Goal: Information Seeking & Learning: Learn about a topic

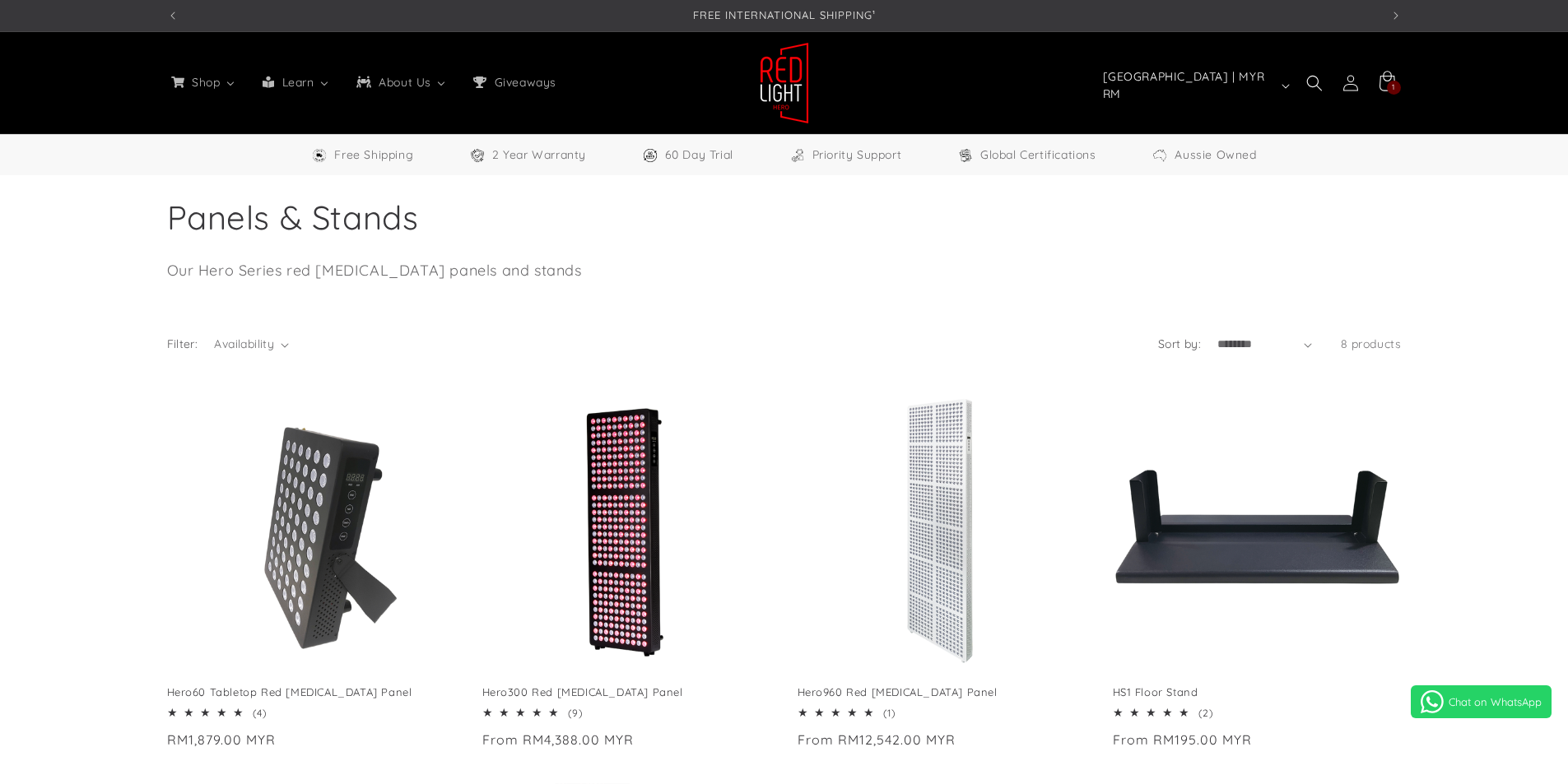
select select "**"
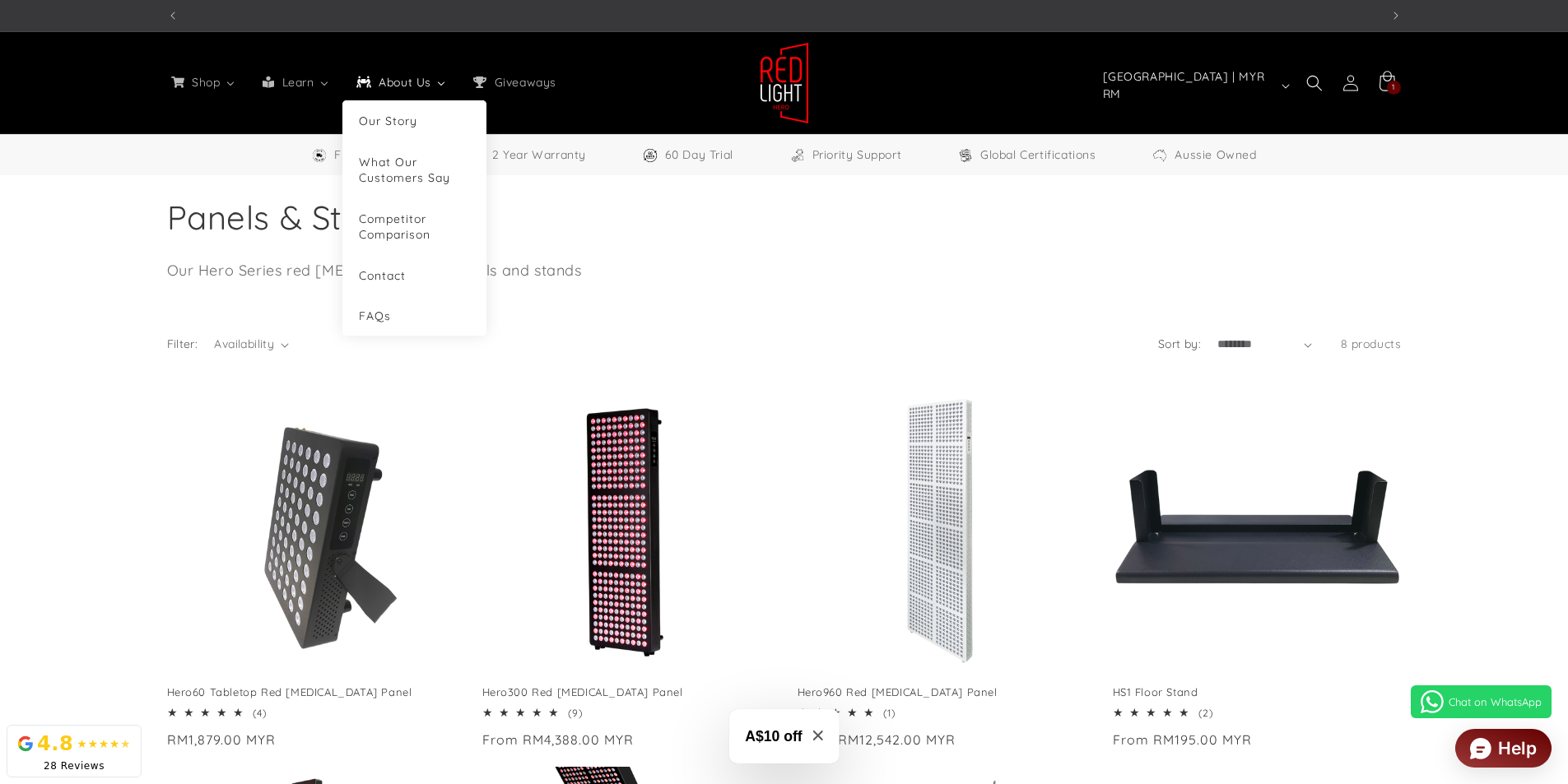
scroll to position [0, 2426]
click at [392, 309] on link "FAQs" at bounding box center [414, 315] width 111 height 15
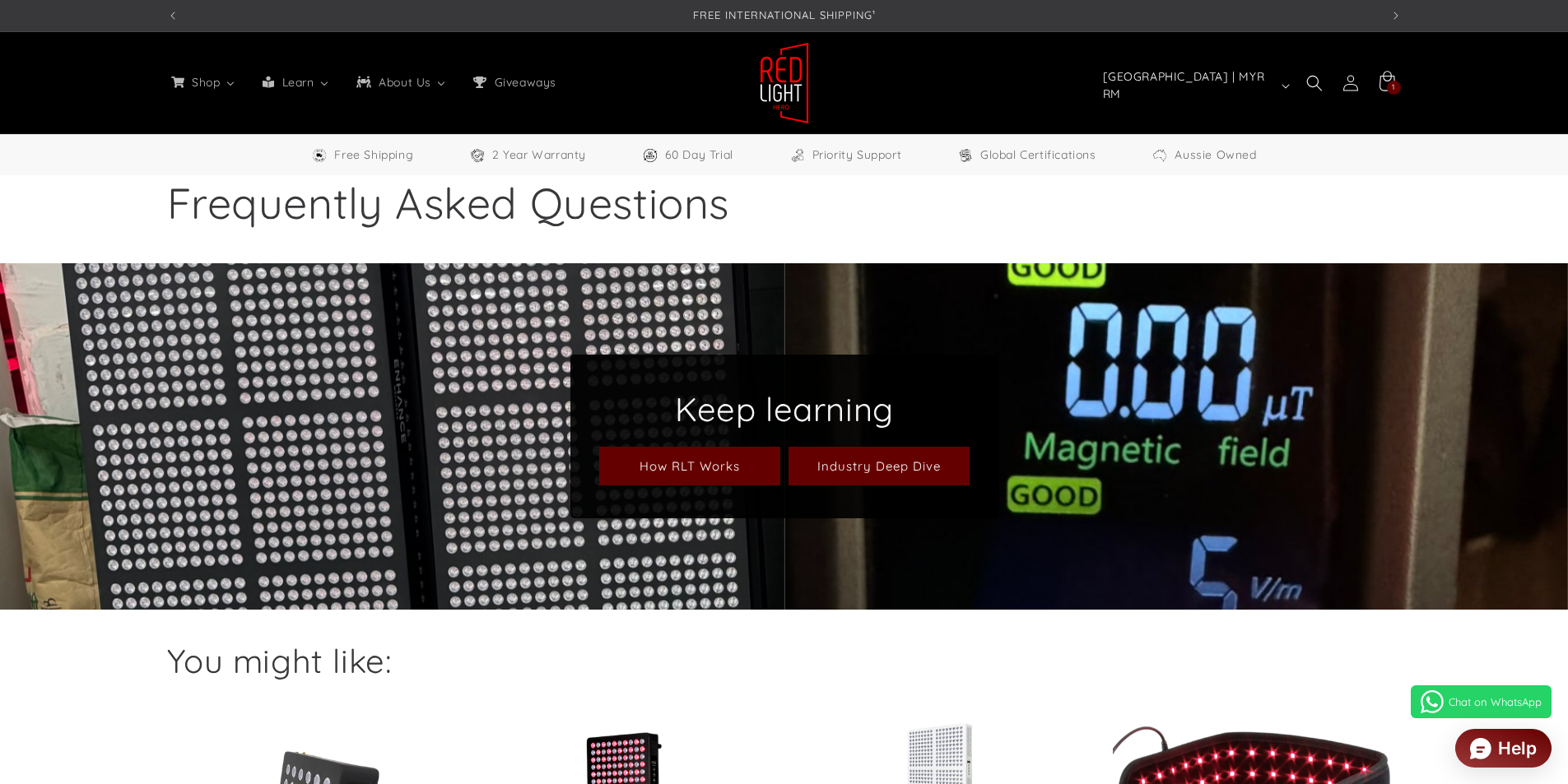
select select "**"
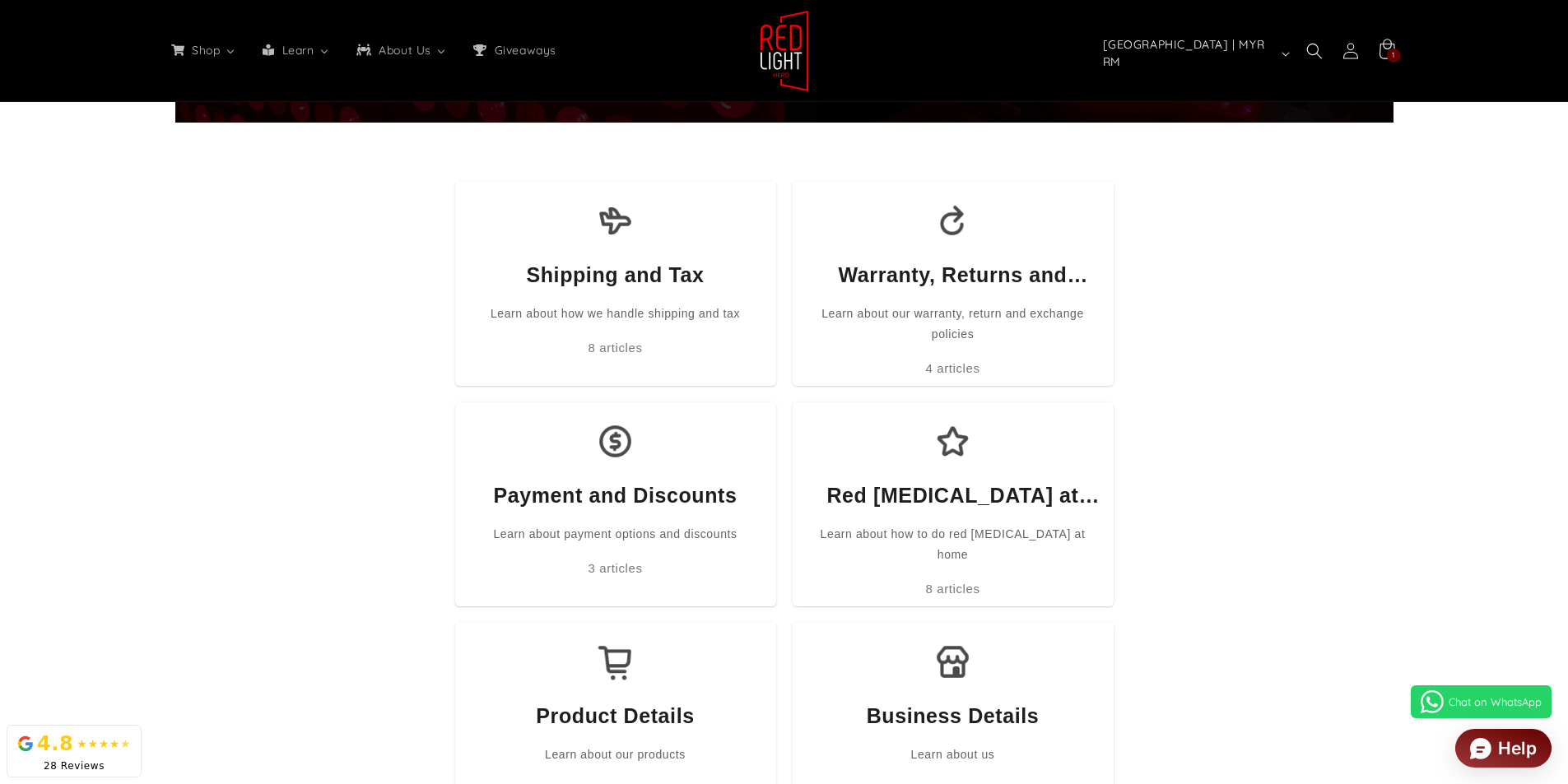
scroll to position [329, 0]
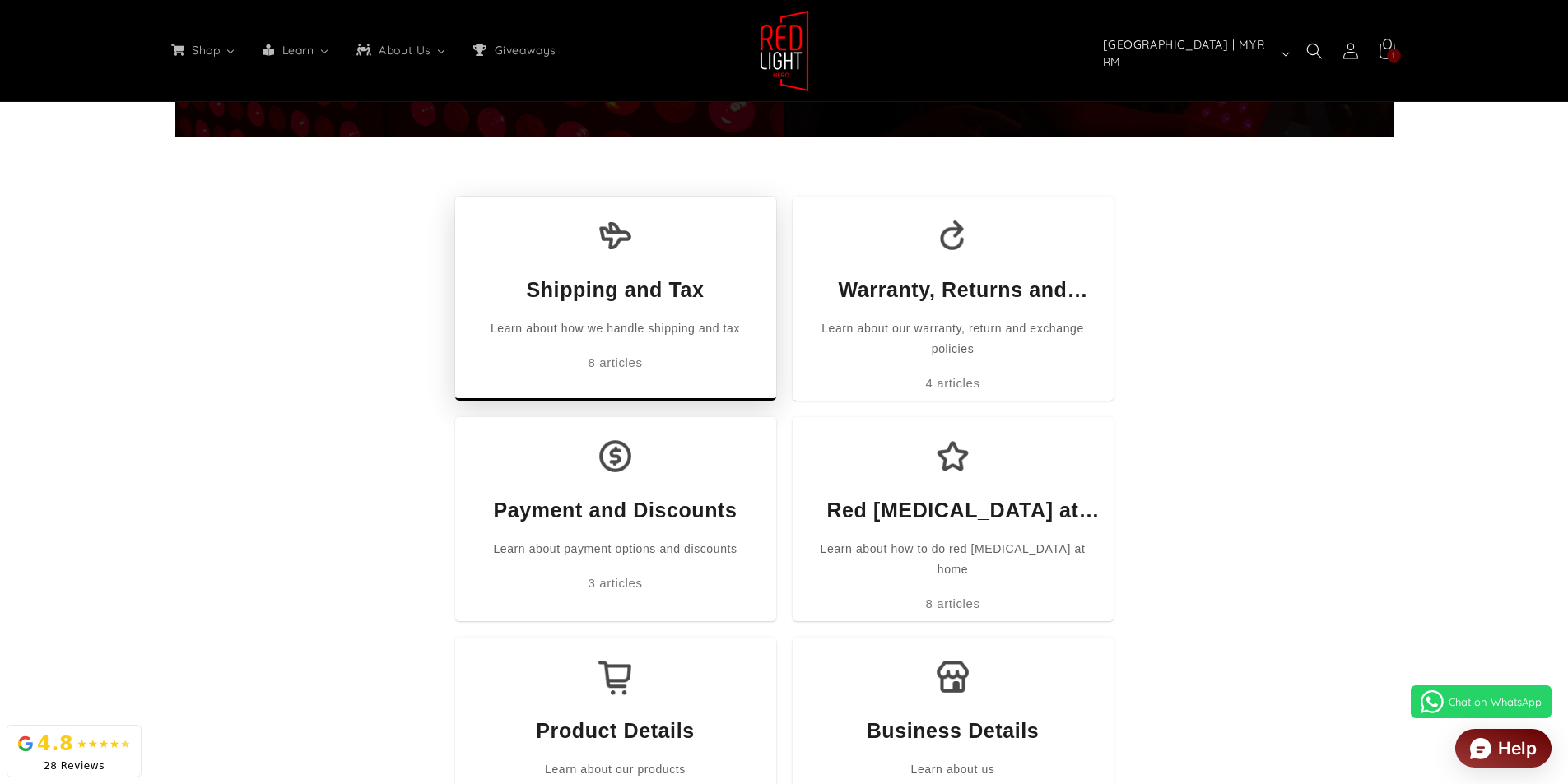
click at [651, 320] on div "Learn about how we handle shipping and tax" at bounding box center [615, 328] width 249 height 21
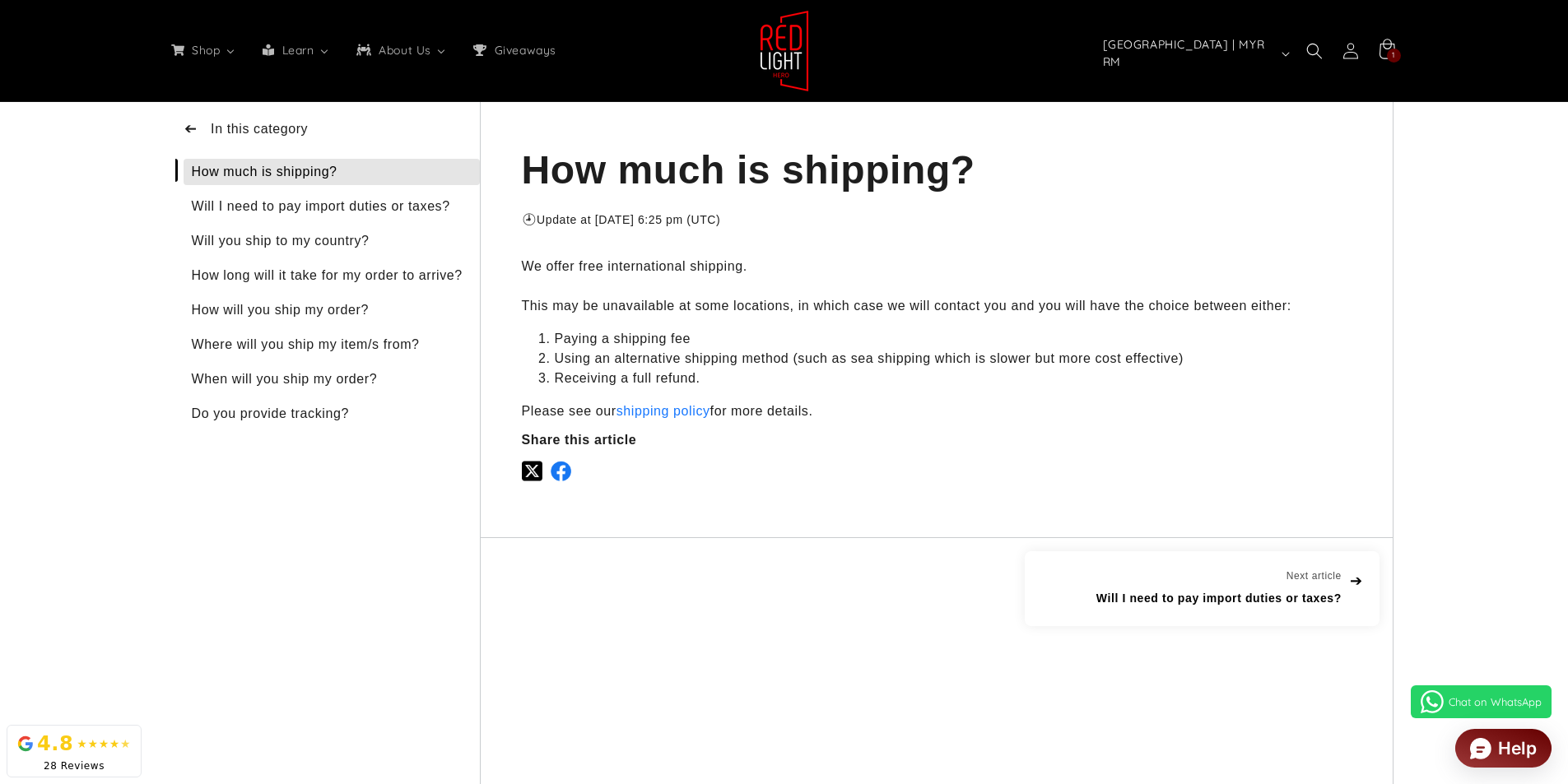
scroll to position [0, 1213]
click at [331, 241] on div "Will you ship to my country?" at bounding box center [331, 241] width 296 height 26
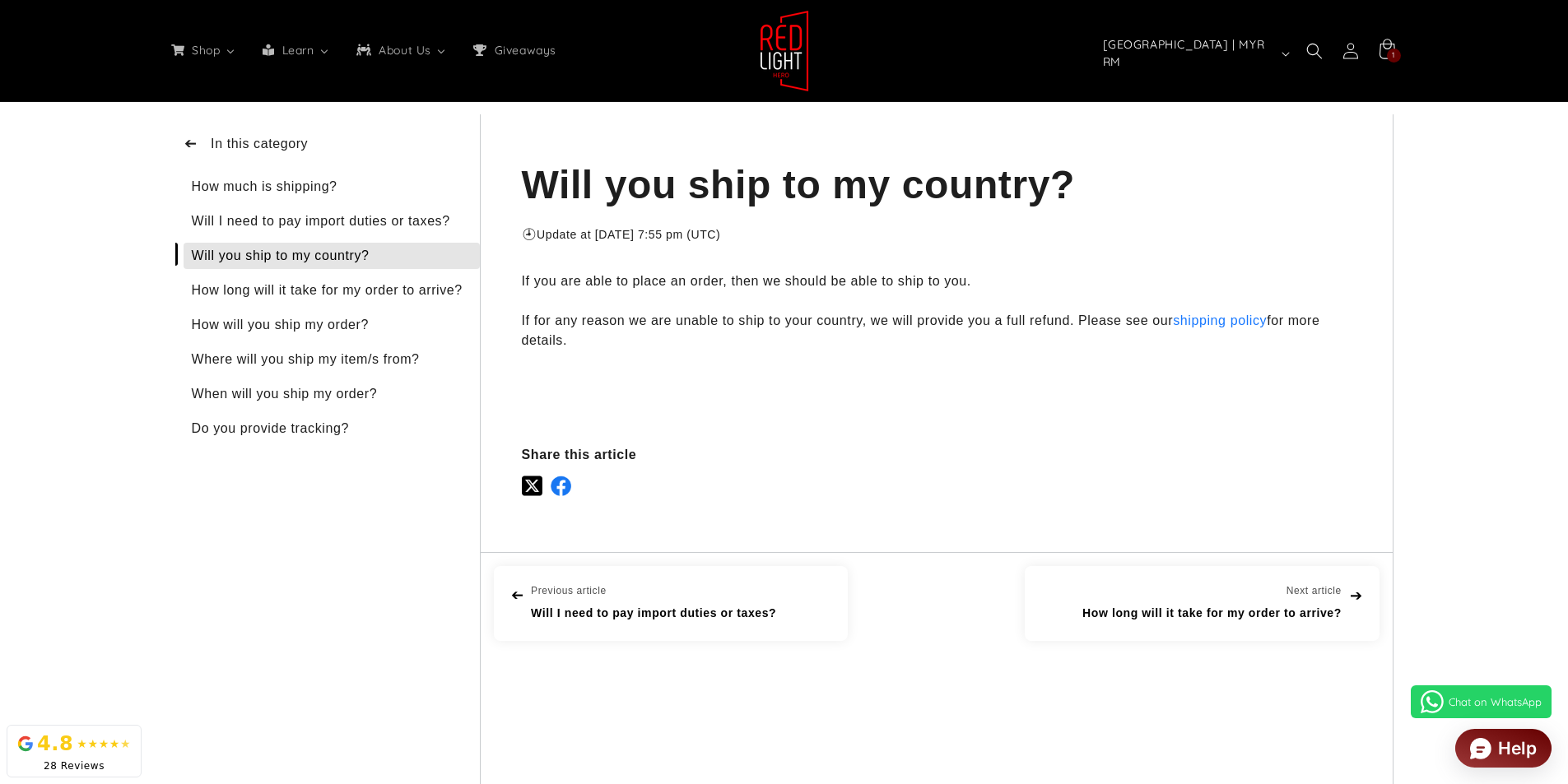
scroll to position [165, 0]
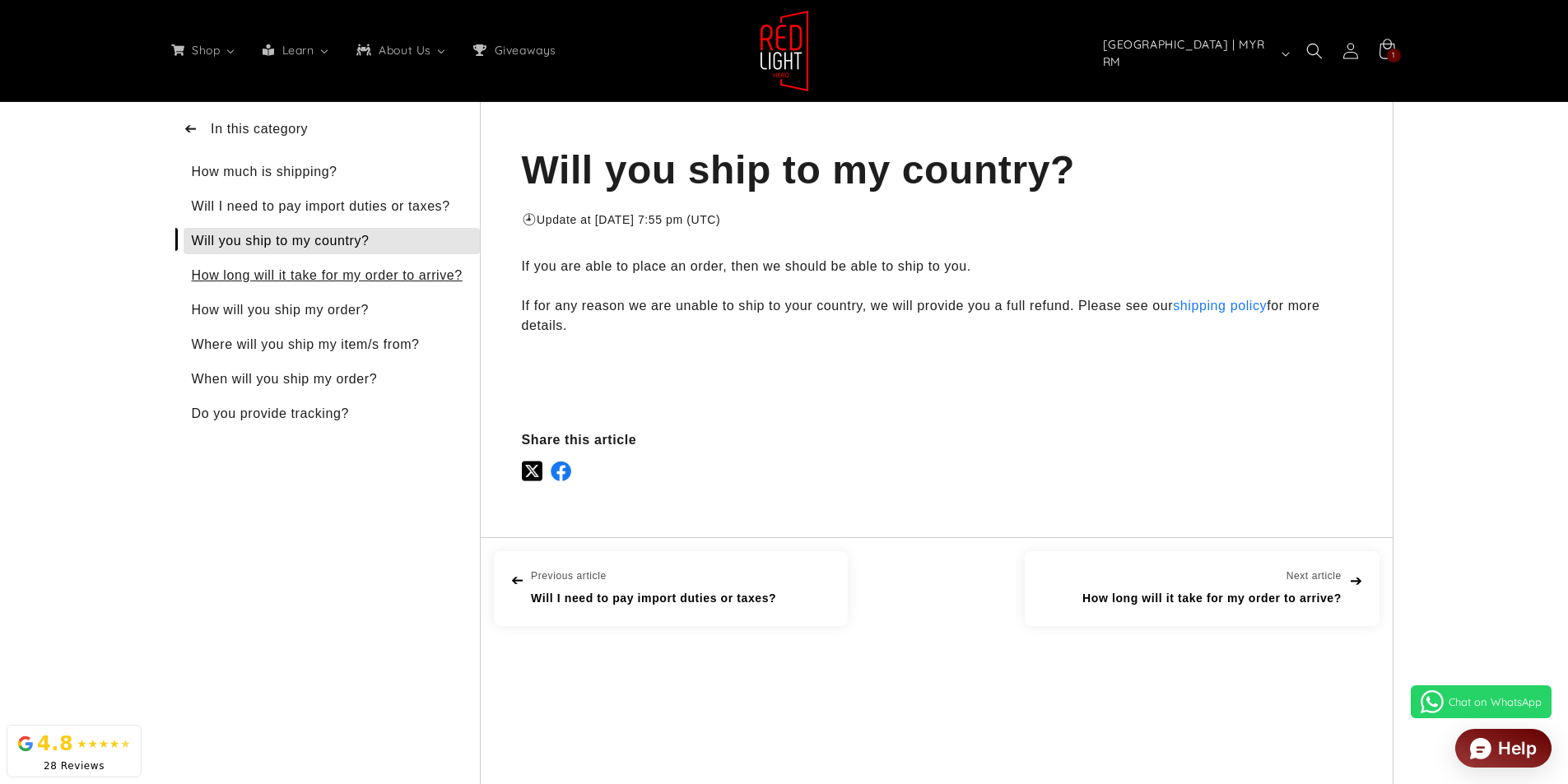
click at [350, 282] on div "How long will it take for my order to arrive?" at bounding box center [331, 276] width 296 height 26
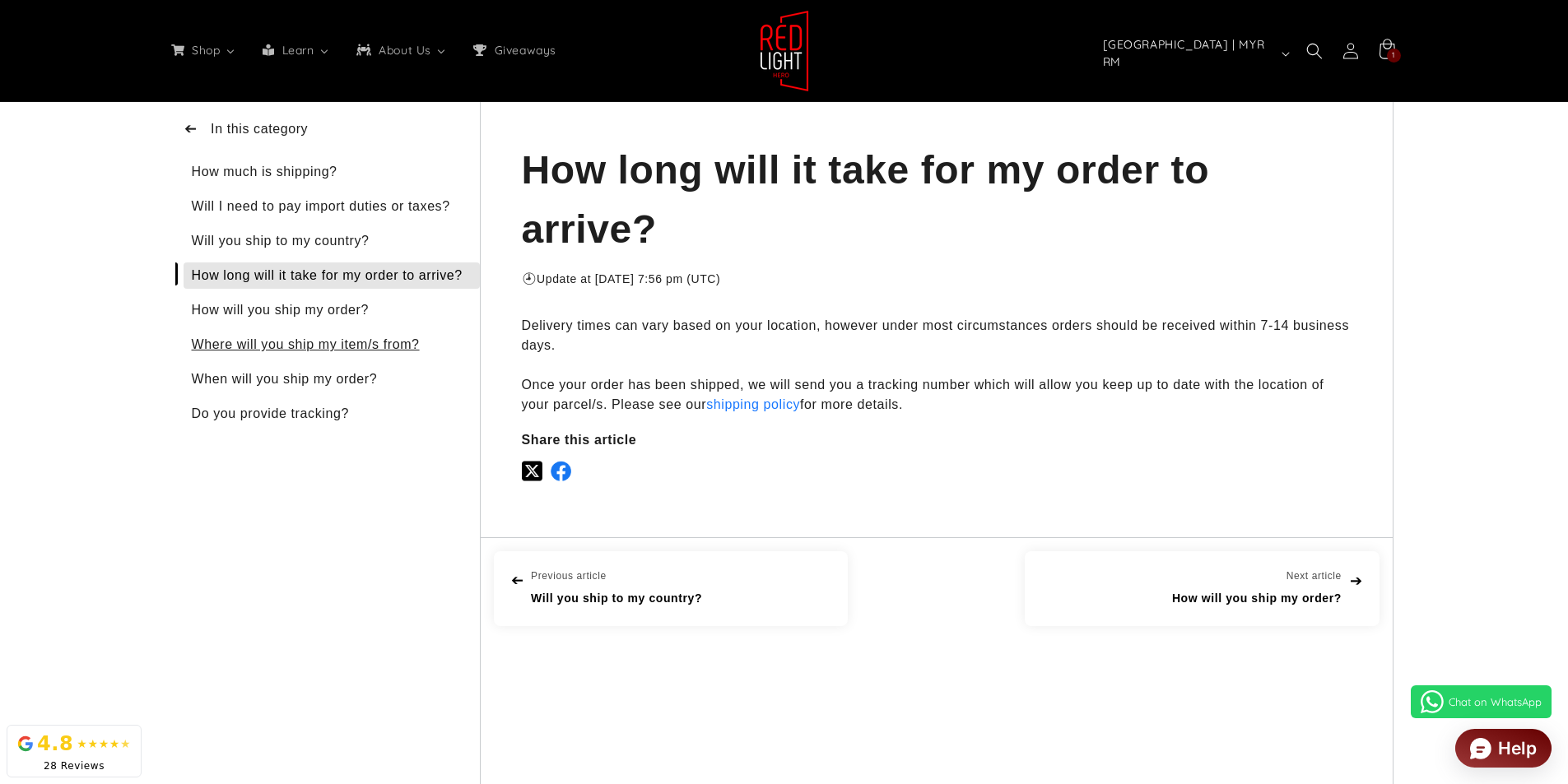
scroll to position [0, 1213]
click at [305, 358] on div "Where will you ship my item/s from?" at bounding box center [331, 344] width 296 height 26
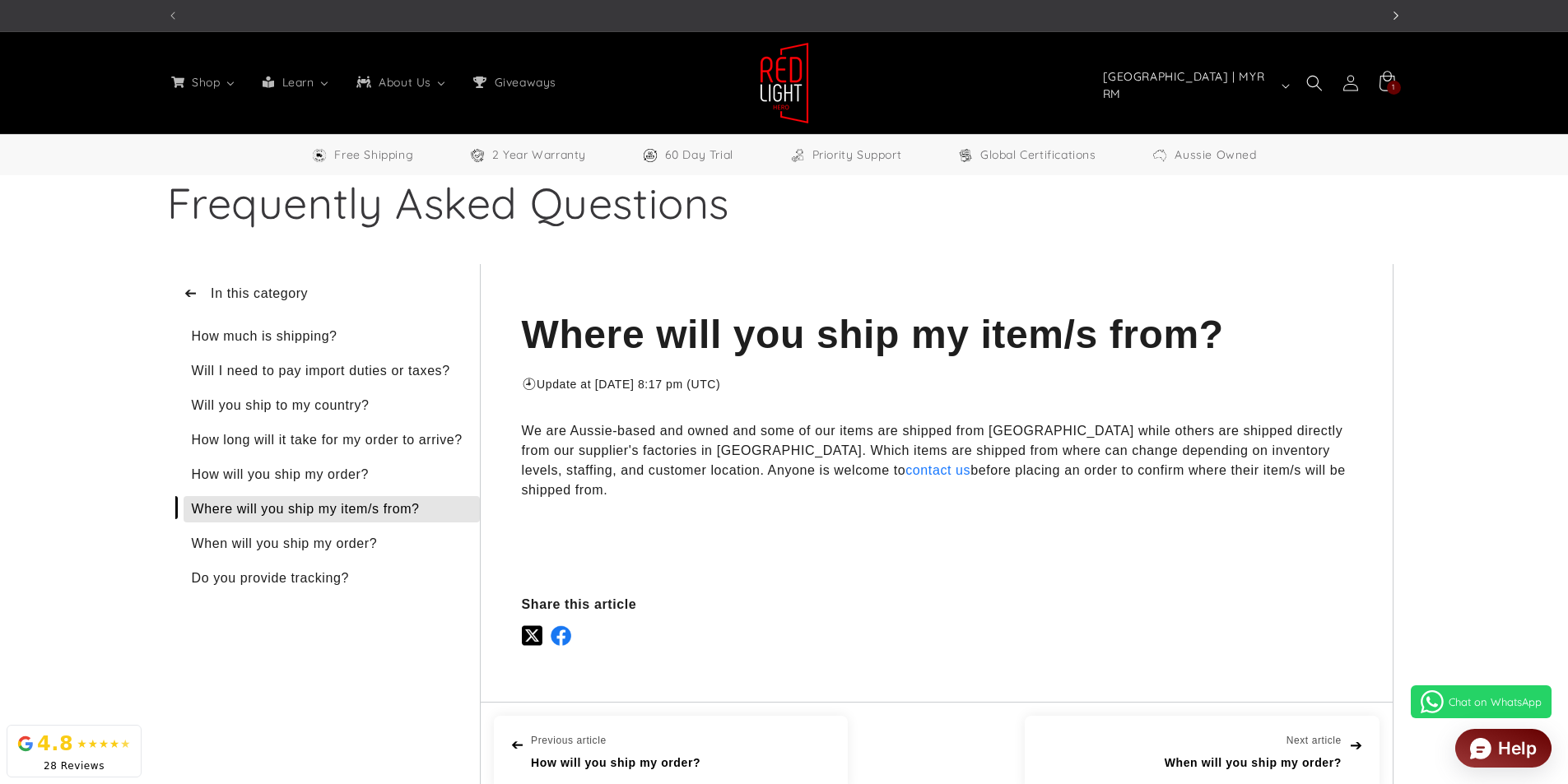
scroll to position [0, 1213]
